Goal: Book appointment/travel/reservation

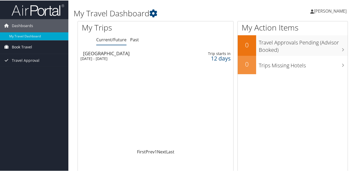
click at [27, 45] on span "Book Travel" at bounding box center [22, 46] width 20 height 13
click at [28, 47] on span "Book Travel" at bounding box center [22, 46] width 20 height 13
click at [28, 46] on span "Book Travel" at bounding box center [22, 46] width 20 height 13
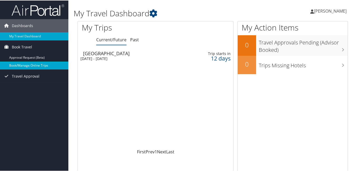
click at [35, 64] on link "Book/Manage Online Trips" at bounding box center [34, 65] width 68 height 8
